Goal: Task Accomplishment & Management: Manage account settings

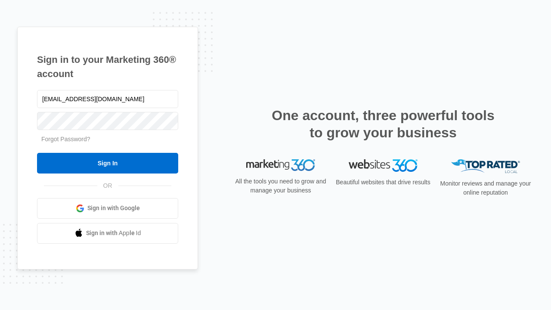
type input "[EMAIL_ADDRESS][DOMAIN_NAME]"
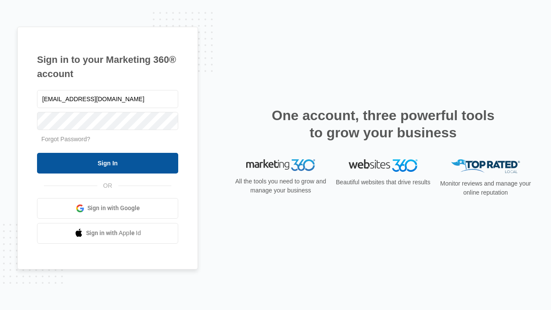
click at [108, 163] on input "Sign In" at bounding box center [107, 163] width 141 height 21
